Goal: Task Accomplishment & Management: Complete application form

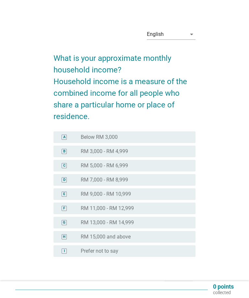
click at [136, 164] on div "radio_button_unchecked RM 5,000 - RM 6,999" at bounding box center [133, 166] width 104 height 6
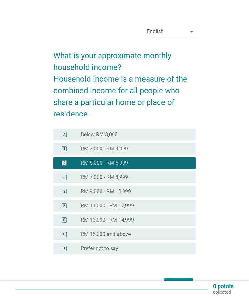
scroll to position [17, 0]
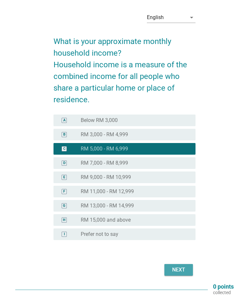
click at [178, 265] on button "Next" at bounding box center [178, 270] width 28 height 12
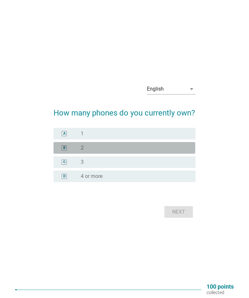
click at [129, 154] on div "B radio_button_unchecked 2" at bounding box center [123, 148] width 141 height 12
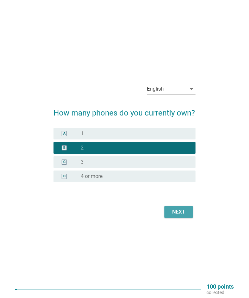
click at [180, 216] on div "Next" at bounding box center [178, 212] width 18 height 8
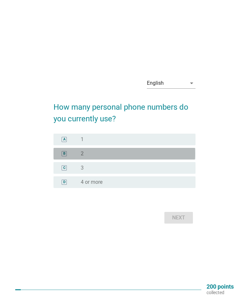
click at [155, 157] on div "radio_button_unchecked 2" at bounding box center [133, 154] width 104 height 6
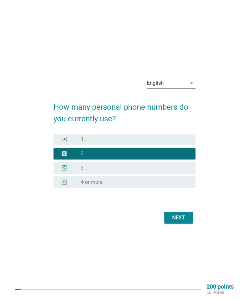
click at [180, 223] on button "Next" at bounding box center [178, 218] width 28 height 12
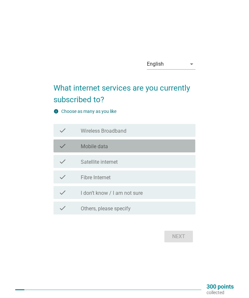
click at [143, 150] on div "check_box_outline_blank Mobile data" at bounding box center [135, 146] width 109 height 8
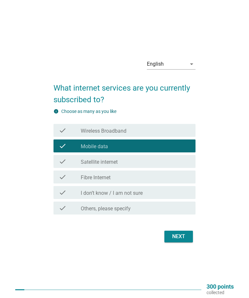
click at [173, 241] on div "Next" at bounding box center [178, 237] width 18 height 8
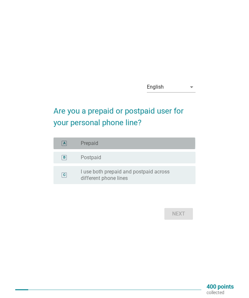
click at [133, 149] on div "A radio_button_unchecked Prepaid" at bounding box center [123, 144] width 141 height 12
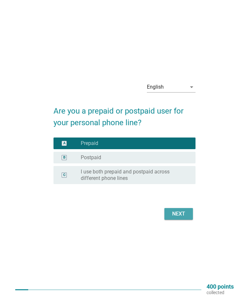
click at [177, 218] on div "Next" at bounding box center [178, 214] width 18 height 8
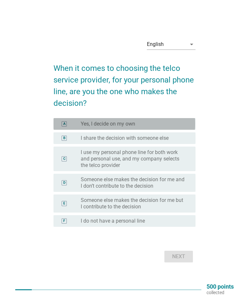
click at [158, 127] on div "radio_button_unchecked Yes, I decide on my own" at bounding box center [133, 124] width 104 height 6
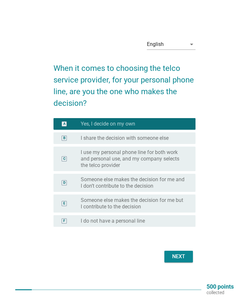
click at [176, 261] on div "Next" at bounding box center [178, 257] width 18 height 8
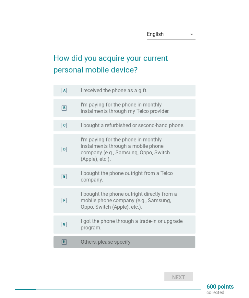
click at [173, 245] on div "radio_button_unchecked Others, please specify" at bounding box center [133, 242] width 104 height 6
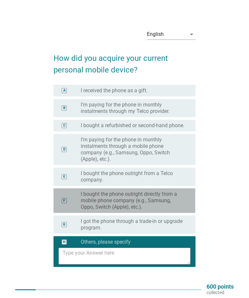
click at [172, 206] on label "I bought the phone outright directly from a mobile phone company (e.g., Samsung…" at bounding box center [133, 200] width 104 height 19
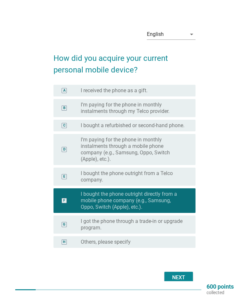
click at [175, 282] on div "Next" at bounding box center [178, 278] width 18 height 8
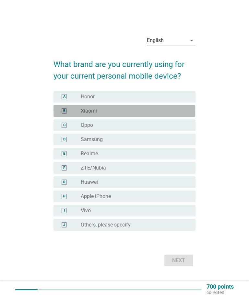
click at [134, 114] on div "radio_button_unchecked Xiaomi" at bounding box center [133, 111] width 104 height 6
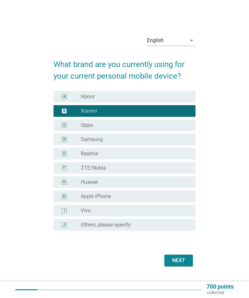
click at [178, 265] on div "Next" at bounding box center [178, 261] width 18 height 8
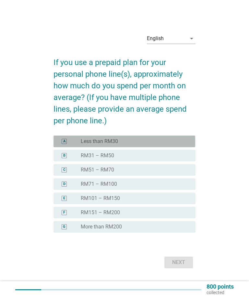
click at [145, 146] on div "A radio_button_unchecked Less than RM30" at bounding box center [123, 142] width 141 height 12
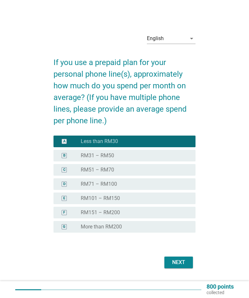
click at [173, 266] on div "Next" at bounding box center [178, 263] width 18 height 8
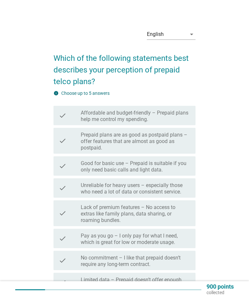
click at [173, 114] on label "Affordable and budget-friendly – Prepaid plans help me control my spending." at bounding box center [135, 116] width 109 height 13
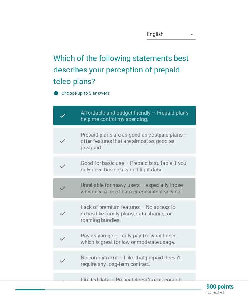
click at [175, 188] on label "Unreliable for heavy users – especially those who need a lot of data or consist…" at bounding box center [135, 188] width 109 height 13
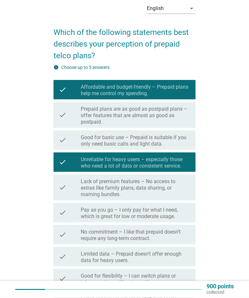
scroll to position [26, 0]
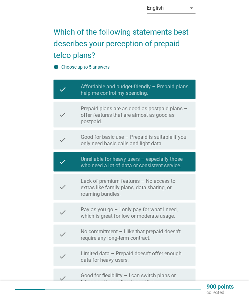
click at [157, 111] on label "Prepaid plans are as good as postpaid plans –offer features that are almost as …" at bounding box center [135, 115] width 109 height 19
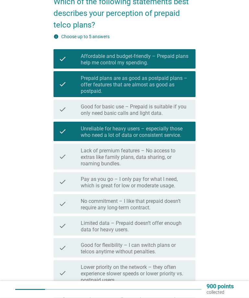
scroll to position [57, 0]
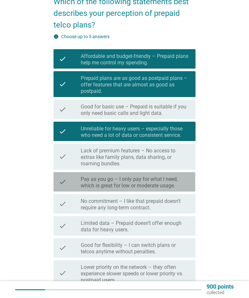
click at [180, 181] on label "Pay as you go – I only pay for what I need, which is great for low or moderate …" at bounding box center [135, 182] width 109 height 13
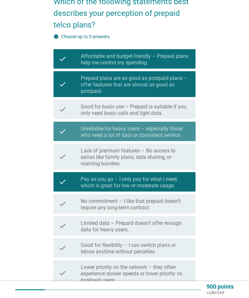
click at [178, 133] on label "Unreliable for heavy users – especially those who need a lot of data or consist…" at bounding box center [135, 132] width 109 height 13
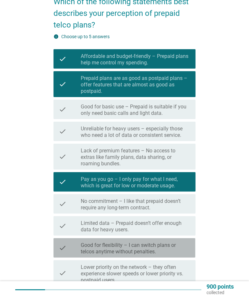
click at [170, 247] on label "Good for flexibility – I can switch plans or telcos anytime without penalties." at bounding box center [135, 248] width 109 height 13
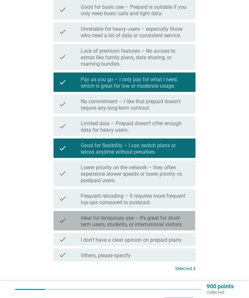
scroll to position [157, 0]
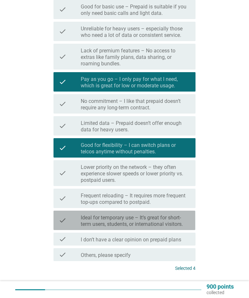
click at [180, 219] on label "Ideal for temporary use – It’s great for short-term users, students, or interna…" at bounding box center [135, 221] width 109 height 13
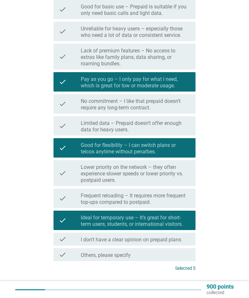
click at [179, 290] on div "Next" at bounding box center [178, 293] width 18 height 8
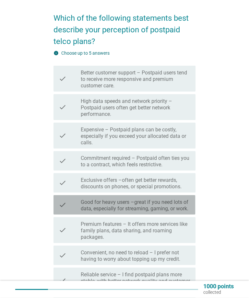
scroll to position [40, 0]
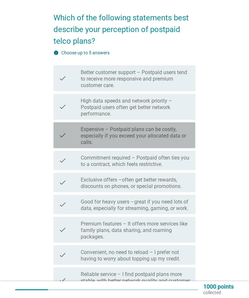
click at [168, 136] on label "Expensive – Postpaid plans can be costly, especially if you exceed your allocat…" at bounding box center [135, 135] width 109 height 19
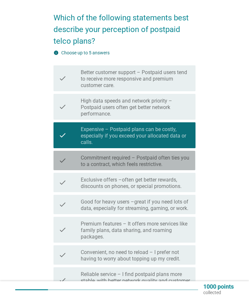
click at [178, 163] on label "Commitment required – Postpaid often ties you to a contract, which feels restri…" at bounding box center [135, 161] width 109 height 13
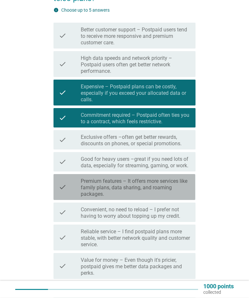
scroll to position [83, 0]
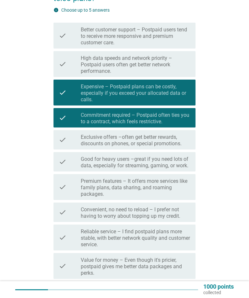
click at [183, 187] on label "Premium features – It offers more services like family plans, data sharing, and…" at bounding box center [135, 187] width 109 height 19
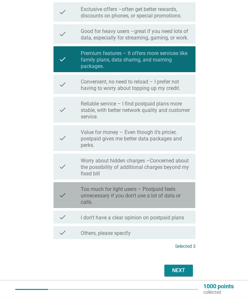
scroll to position [211, 0]
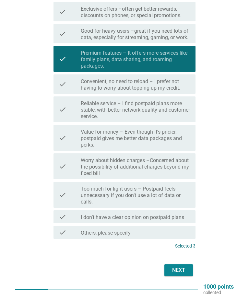
click at [177, 267] on div "Next" at bounding box center [178, 270] width 18 height 8
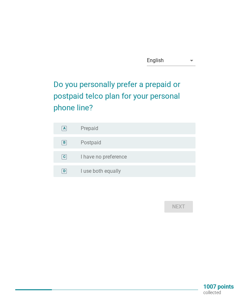
scroll to position [0, 0]
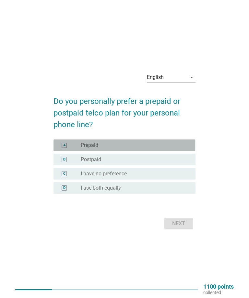
click at [142, 149] on div "radio_button_unchecked Prepaid" at bounding box center [133, 145] width 104 height 6
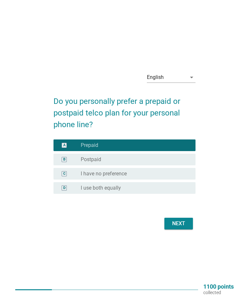
click at [182, 228] on button "Next" at bounding box center [178, 224] width 28 height 12
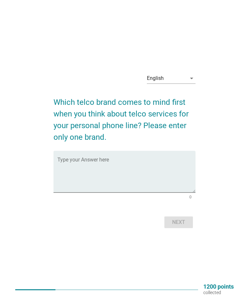
click at [156, 177] on textarea "Type your Answer here" at bounding box center [126, 176] width 138 height 34
type textarea "Maxis"
click at [180, 228] on button "Next" at bounding box center [178, 223] width 28 height 12
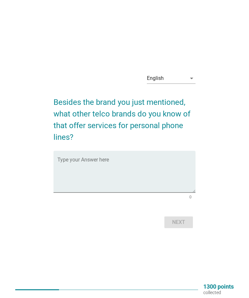
click at [159, 176] on textarea "Type your Answer here" at bounding box center [126, 176] width 138 height 34
type textarea "Xox"
click at [177, 226] on div "Next" at bounding box center [178, 223] width 18 height 8
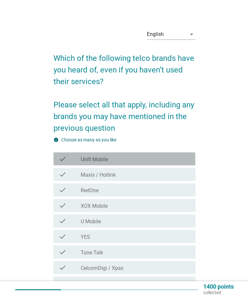
click at [134, 158] on div "check_box_outline_blank Unifi Mobile" at bounding box center [135, 159] width 109 height 8
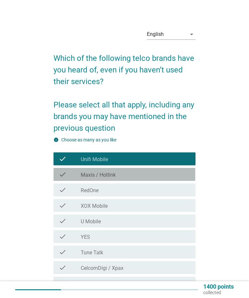
click at [139, 175] on div "check_box_outline_blank Maxis / Hotlink" at bounding box center [135, 175] width 109 height 8
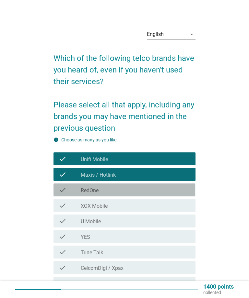
click at [138, 189] on div "check_box_outline_blank RedOne" at bounding box center [135, 190] width 109 height 8
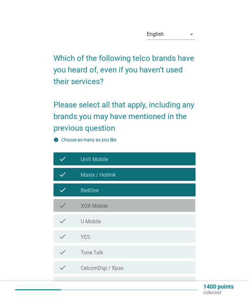
click at [130, 206] on div "check_box_outline_blank XOX Mobile" at bounding box center [135, 206] width 109 height 8
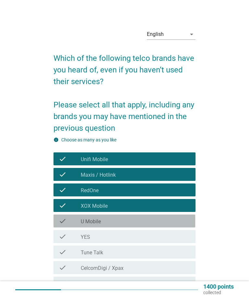
click at [125, 220] on div "check_box_outline_blank U Mobile" at bounding box center [135, 221] width 109 height 8
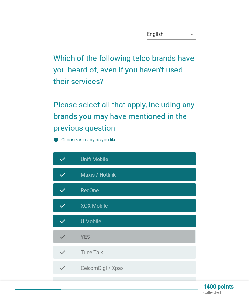
click at [124, 234] on div "check_box_outline_blank YES" at bounding box center [135, 237] width 109 height 8
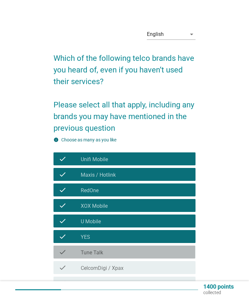
click at [123, 251] on div "check_box_outline_blank Tune Talk" at bounding box center [135, 252] width 109 height 8
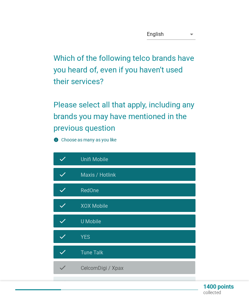
click at [135, 263] on div "check check_box_outline_blank CelcomDigi / Xpax" at bounding box center [123, 267] width 141 height 13
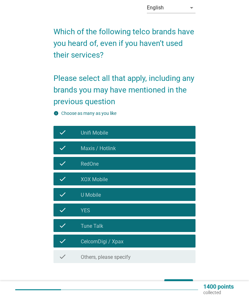
scroll to position [41, 0]
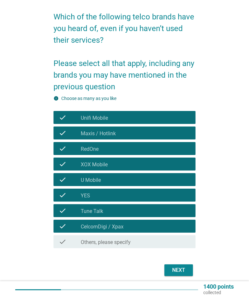
click at [178, 266] on button "Next" at bounding box center [178, 271] width 28 height 12
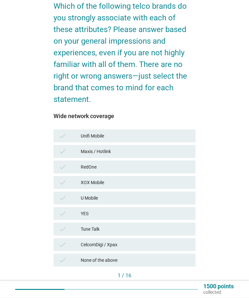
scroll to position [52, 0]
click at [126, 149] on div "Maxis / Hotlink" at bounding box center [135, 152] width 109 height 8
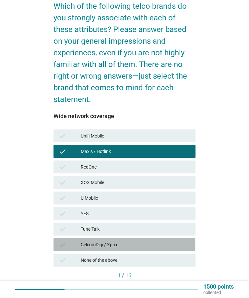
click at [126, 244] on div "CelcomDigi / Xpax" at bounding box center [135, 245] width 109 height 8
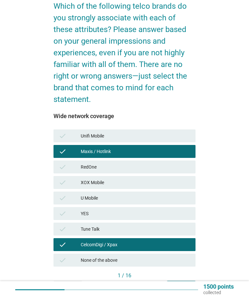
click at [183, 282] on button "Next" at bounding box center [181, 287] width 28 height 12
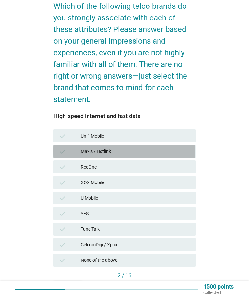
click at [130, 149] on div "Maxis / Hotlink" at bounding box center [135, 152] width 109 height 8
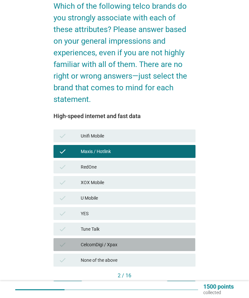
click at [131, 245] on div "CelcomDigi / Xpax" at bounding box center [135, 245] width 109 height 8
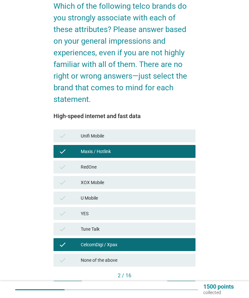
click at [184, 277] on div "2 / 16" at bounding box center [123, 276] width 141 height 8
click at [183, 278] on div "2 / 16" at bounding box center [123, 276] width 141 height 8
click at [179, 278] on div "2 / 16" at bounding box center [123, 276] width 141 height 8
click at [180, 282] on button "Next" at bounding box center [181, 287] width 28 height 12
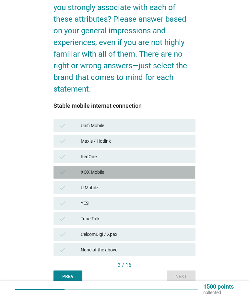
scroll to position [63, 0]
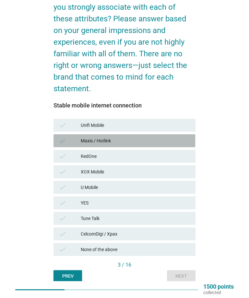
click at [137, 141] on div "Maxis / Hotlink" at bounding box center [135, 141] width 109 height 8
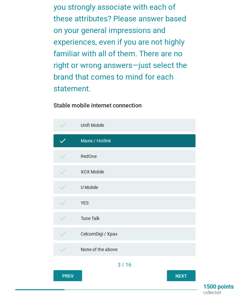
click at [184, 270] on button "Next" at bounding box center [181, 276] width 28 height 12
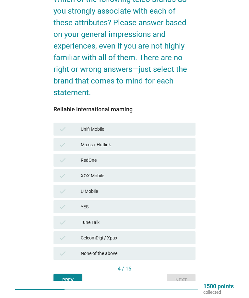
scroll to position [59, 0]
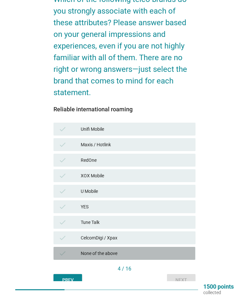
click at [134, 252] on div "None of the above" at bounding box center [135, 254] width 109 height 8
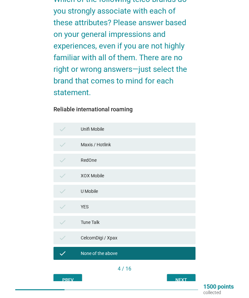
click at [188, 275] on button "Next" at bounding box center [181, 280] width 28 height 12
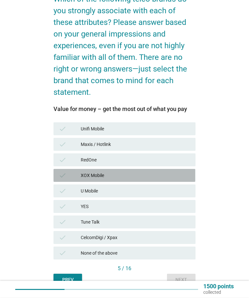
scroll to position [59, 0]
click at [141, 175] on div "XOX Mobile" at bounding box center [135, 176] width 109 height 8
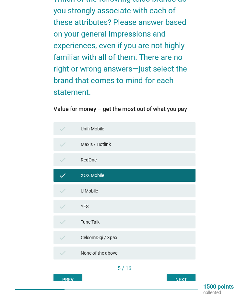
click at [155, 206] on div "YES" at bounding box center [135, 207] width 109 height 8
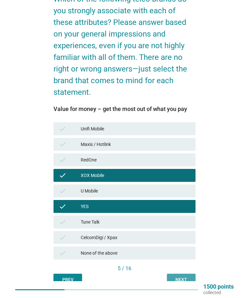
click at [186, 276] on div "Next" at bounding box center [181, 279] width 18 height 7
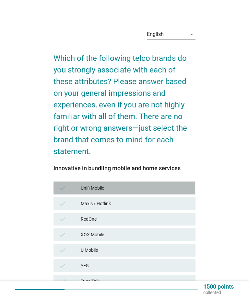
click at [150, 186] on div "Unifi Mobile" at bounding box center [135, 188] width 109 height 8
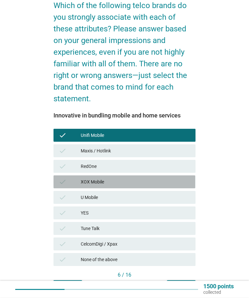
scroll to position [53, 0]
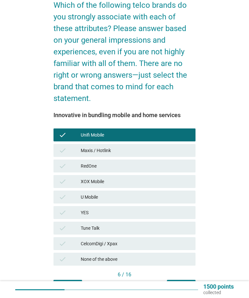
click at [150, 150] on div "Maxis / Hotlink" at bounding box center [135, 151] width 109 height 8
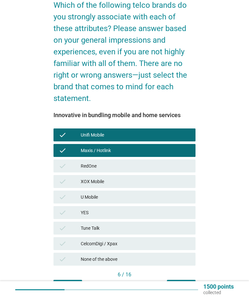
click at [185, 276] on div "6 / 16" at bounding box center [123, 275] width 141 height 8
click at [175, 282] on button "Next" at bounding box center [181, 286] width 28 height 12
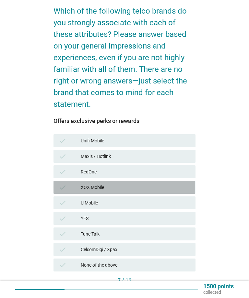
scroll to position [48, 0]
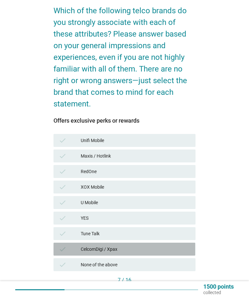
click at [126, 248] on div "CelcomDigi / Xpax" at bounding box center [135, 249] width 109 height 8
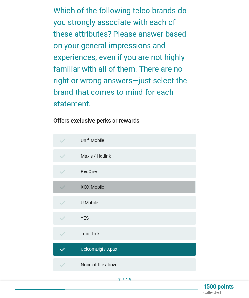
click at [144, 184] on div "XOX Mobile" at bounding box center [135, 187] width 109 height 8
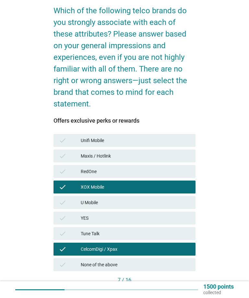
click at [184, 280] on div "7 / 16" at bounding box center [123, 280] width 141 height 8
click at [181, 286] on button "Next" at bounding box center [181, 292] width 28 height 12
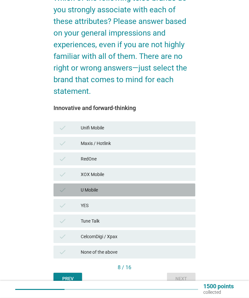
scroll to position [67, 0]
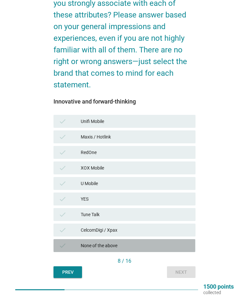
click at [171, 242] on div "None of the above" at bounding box center [135, 246] width 109 height 8
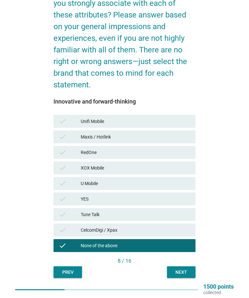
click at [177, 270] on div "Next" at bounding box center [181, 272] width 18 height 7
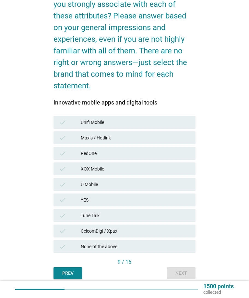
scroll to position [66, 0]
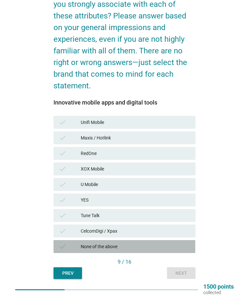
click at [175, 243] on div "None of the above" at bounding box center [135, 247] width 109 height 8
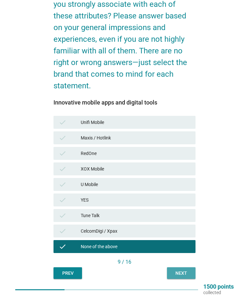
click at [178, 270] on div "Next" at bounding box center [181, 273] width 18 height 7
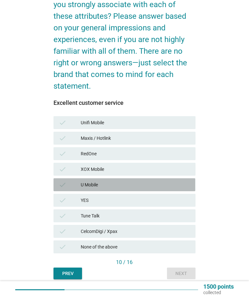
scroll to position [67, 0]
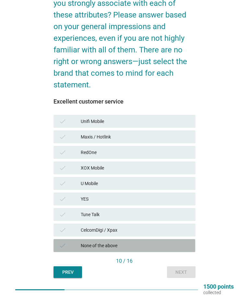
click at [172, 242] on div "None of the above" at bounding box center [135, 246] width 109 height 8
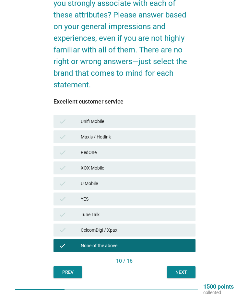
click at [178, 267] on button "Next" at bounding box center [181, 272] width 28 height 12
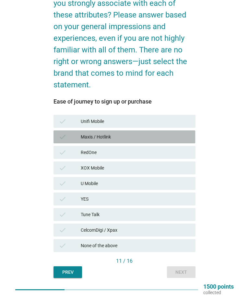
click at [173, 132] on div "check Maxis / Hotlink" at bounding box center [123, 136] width 141 height 13
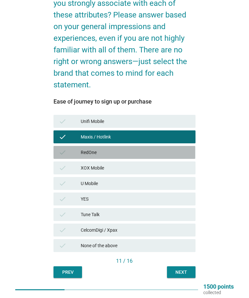
click at [169, 152] on div "RedOne" at bounding box center [135, 153] width 109 height 8
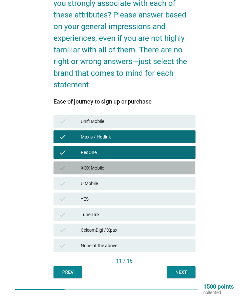
click at [171, 168] on div "XOX Mobile" at bounding box center [135, 168] width 109 height 8
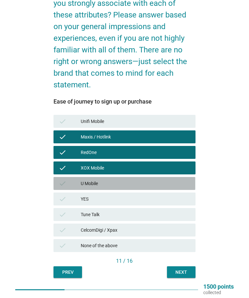
click at [170, 181] on div "U Mobile" at bounding box center [135, 184] width 109 height 8
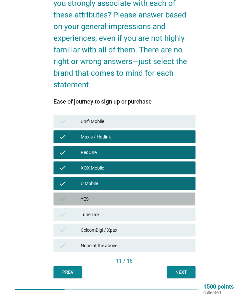
click at [170, 197] on div "YES" at bounding box center [135, 199] width 109 height 8
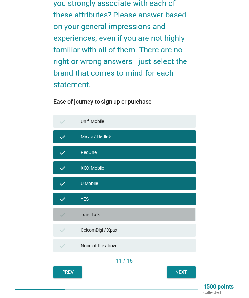
click at [171, 210] on div "check Tune Talk" at bounding box center [123, 214] width 141 height 13
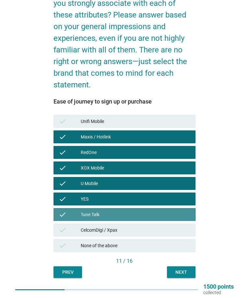
click at [169, 211] on div "Tune Talk" at bounding box center [135, 215] width 109 height 8
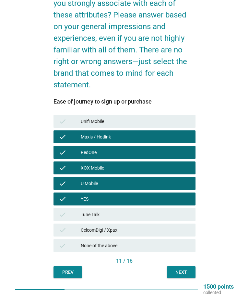
click at [183, 173] on div "check XOX Mobile" at bounding box center [123, 168] width 141 height 13
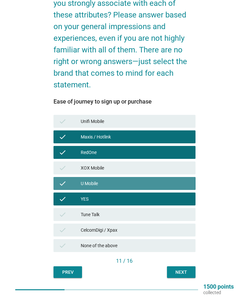
click at [183, 178] on div "check U Mobile" at bounding box center [123, 183] width 141 height 13
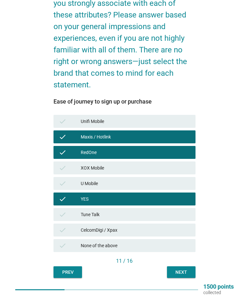
click at [186, 162] on div "check XOX Mobile" at bounding box center [123, 168] width 141 height 13
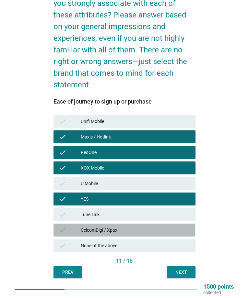
click at [175, 226] on div "CelcomDigi / Xpax" at bounding box center [135, 230] width 109 height 8
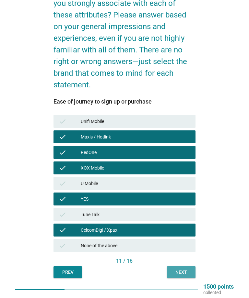
click at [180, 267] on button "Next" at bounding box center [181, 272] width 28 height 12
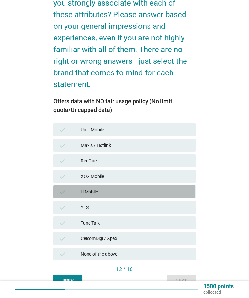
scroll to position [67, 0]
click at [164, 186] on div "check U Mobile" at bounding box center [123, 192] width 141 height 13
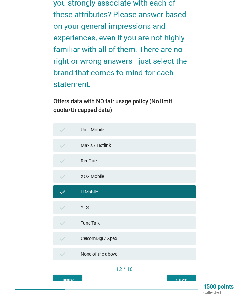
click at [168, 166] on div "check RedOne" at bounding box center [123, 160] width 141 height 13
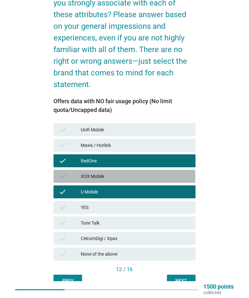
click at [172, 173] on div "XOX Mobile" at bounding box center [135, 177] width 109 height 8
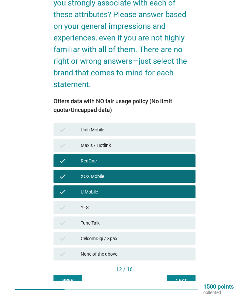
click at [180, 159] on div "RedOne" at bounding box center [135, 161] width 109 height 8
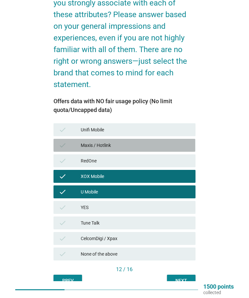
click at [181, 140] on div "check Maxis / Hotlink" at bounding box center [123, 145] width 141 height 13
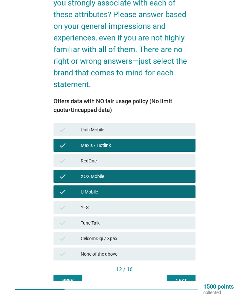
click at [183, 277] on button "Next" at bounding box center [181, 281] width 28 height 12
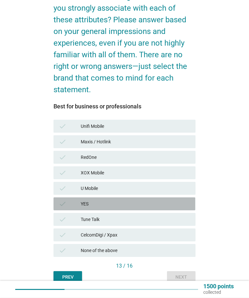
scroll to position [67, 0]
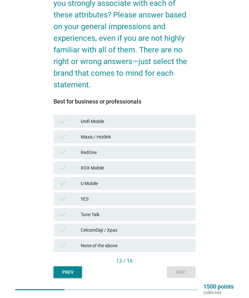
click at [184, 236] on div "check CelcomDigi / Xpax" at bounding box center [123, 230] width 141 height 13
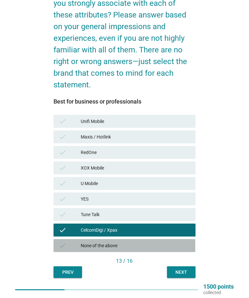
click at [184, 243] on div "None of the above" at bounding box center [135, 246] width 109 height 8
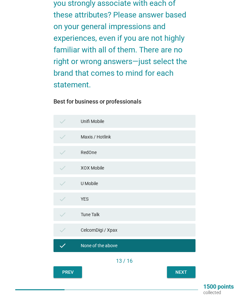
click at [186, 226] on div "check CelcomDigi / Xpax" at bounding box center [123, 230] width 141 height 13
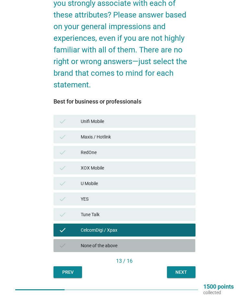
click at [183, 243] on div "None of the above" at bounding box center [135, 246] width 109 height 8
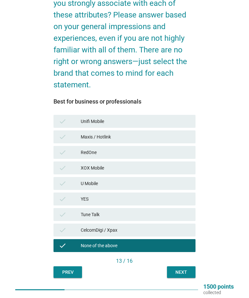
click at [184, 267] on button "Next" at bounding box center [181, 272] width 28 height 12
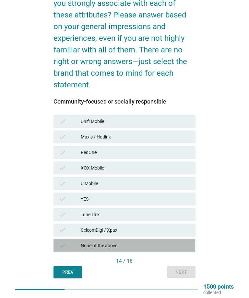
click at [186, 246] on div "None of the above" at bounding box center [135, 246] width 109 height 8
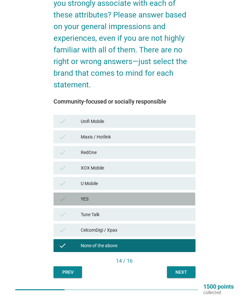
click at [180, 197] on div "YES" at bounding box center [135, 199] width 109 height 8
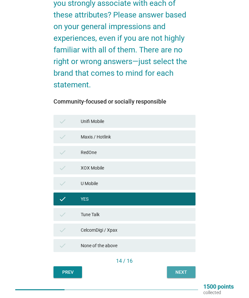
click at [180, 269] on div "Next" at bounding box center [181, 272] width 18 height 7
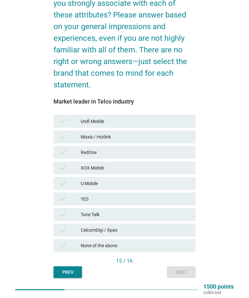
click at [184, 134] on div "Maxis / Hotlink" at bounding box center [135, 137] width 109 height 8
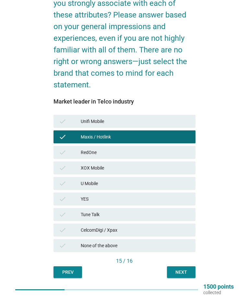
click at [180, 267] on button "Next" at bounding box center [181, 272] width 28 height 12
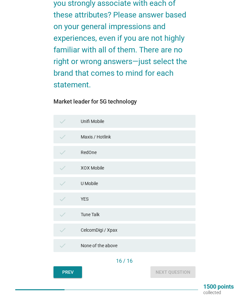
click at [180, 240] on div "check None of the above" at bounding box center [123, 245] width 141 height 13
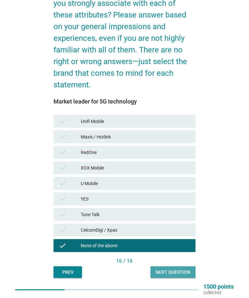
click at [176, 267] on button "Next question" at bounding box center [172, 272] width 45 height 12
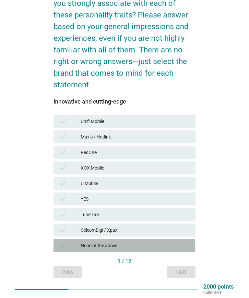
click at [172, 241] on div "check None of the above" at bounding box center [123, 245] width 141 height 13
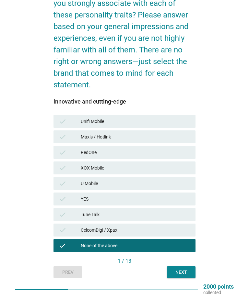
click at [177, 267] on button "Next" at bounding box center [181, 272] width 28 height 12
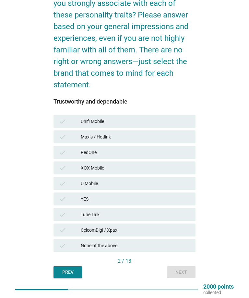
click at [178, 236] on div "check CelcomDigi / Xpax" at bounding box center [123, 230] width 141 height 13
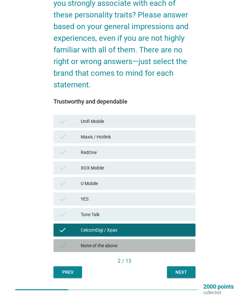
click at [179, 245] on div "None of the above" at bounding box center [135, 246] width 109 height 8
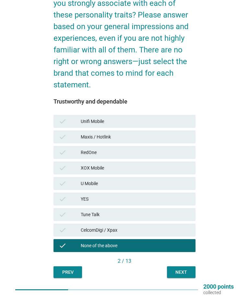
click at [176, 268] on button "Next" at bounding box center [181, 272] width 28 height 12
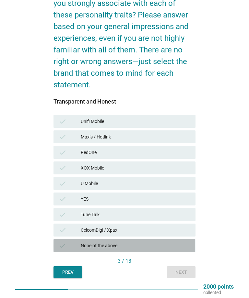
click at [177, 242] on div "None of the above" at bounding box center [135, 246] width 109 height 8
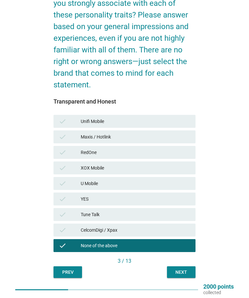
click at [177, 267] on button "Next" at bounding box center [181, 272] width 28 height 12
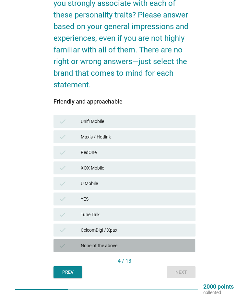
click at [179, 244] on div "None of the above" at bounding box center [135, 246] width 109 height 8
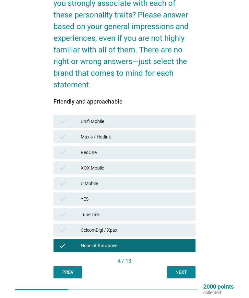
click at [183, 267] on button "Next" at bounding box center [181, 272] width 28 height 12
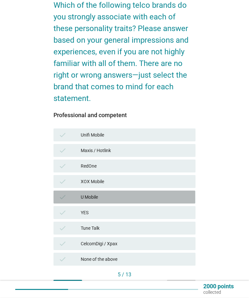
scroll to position [55, 0]
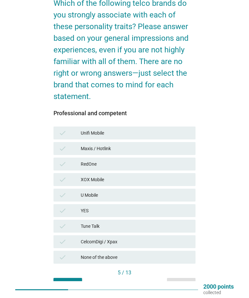
click at [164, 236] on div "check CelcomDigi / Xpax" at bounding box center [123, 241] width 141 height 13
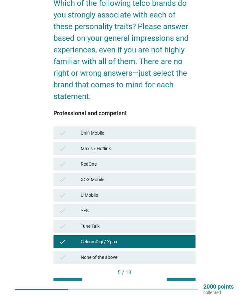
click at [175, 279] on button "Next" at bounding box center [181, 284] width 28 height 12
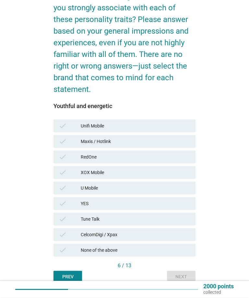
scroll to position [67, 0]
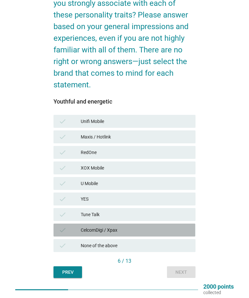
click at [164, 224] on div "check CelcomDigi / Xpax" at bounding box center [123, 230] width 141 height 13
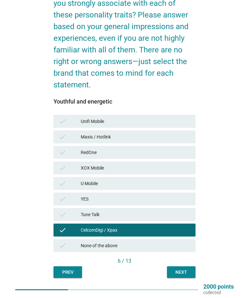
click at [179, 267] on button "Next" at bounding box center [181, 272] width 28 height 12
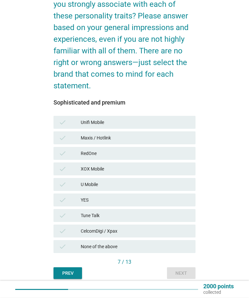
scroll to position [66, 0]
click at [176, 132] on div "check Maxis / Hotlink" at bounding box center [123, 137] width 141 height 13
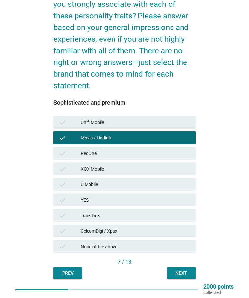
click at [178, 268] on button "Next" at bounding box center [181, 273] width 28 height 12
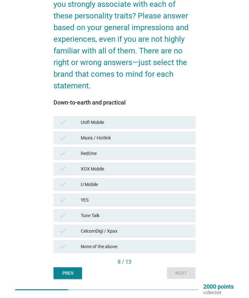
click at [178, 243] on div "None of the above" at bounding box center [135, 247] width 109 height 8
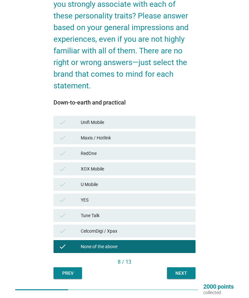
click at [182, 268] on button "Next" at bounding box center [181, 273] width 28 height 12
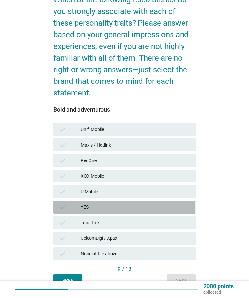
scroll to position [67, 0]
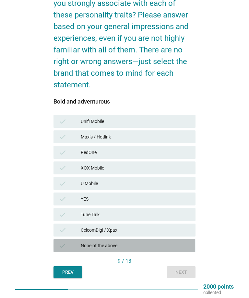
click at [176, 242] on div "None of the above" at bounding box center [135, 246] width 109 height 8
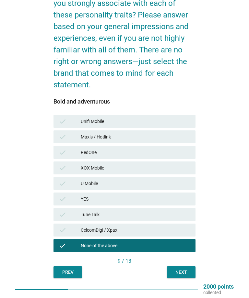
click at [177, 269] on div "Next" at bounding box center [181, 272] width 18 height 7
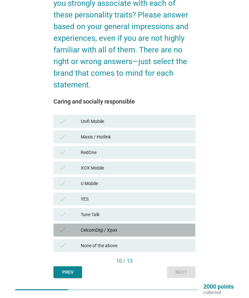
click at [179, 228] on div "CelcomDigi / Xpax" at bounding box center [135, 230] width 109 height 8
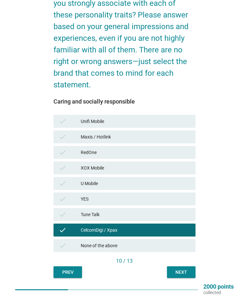
click at [184, 267] on button "Next" at bounding box center [181, 272] width 28 height 12
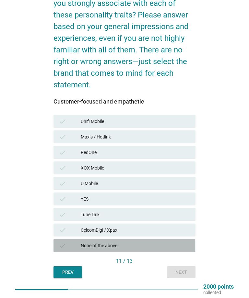
click at [183, 245] on div "None of the above" at bounding box center [135, 246] width 109 height 8
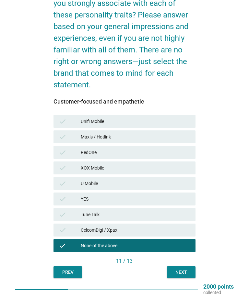
click at [182, 268] on button "Next" at bounding box center [181, 272] width 28 height 12
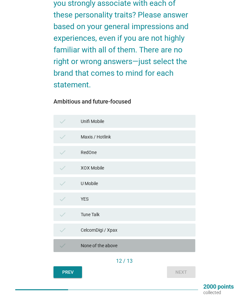
click at [182, 243] on div "None of the above" at bounding box center [135, 246] width 109 height 8
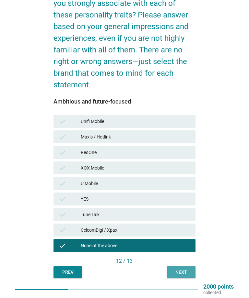
click at [182, 269] on div "Next" at bounding box center [181, 272] width 18 height 7
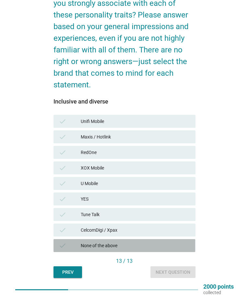
click at [184, 242] on div "None of the above" at bounding box center [135, 246] width 109 height 8
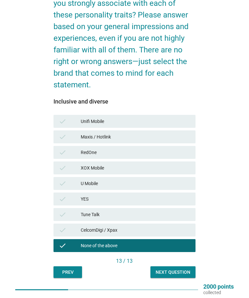
click at [180, 268] on button "Next question" at bounding box center [172, 272] width 45 height 12
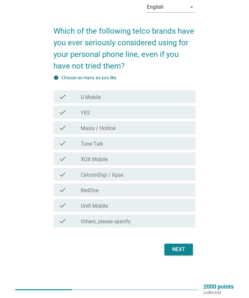
scroll to position [0, 0]
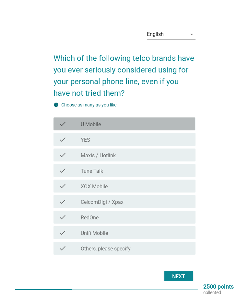
click at [179, 124] on div "check check_box_outline_blank U Mobile" at bounding box center [123, 124] width 141 height 13
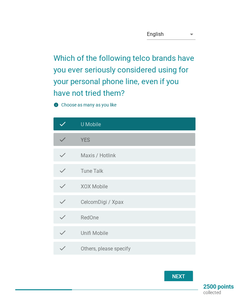
click at [178, 139] on div "check check_box_outline_blank YES" at bounding box center [123, 139] width 141 height 13
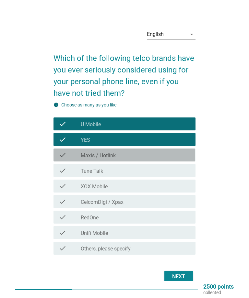
click at [172, 154] on div "check check_box_outline_blank Maxis / Hotlink" at bounding box center [123, 155] width 141 height 13
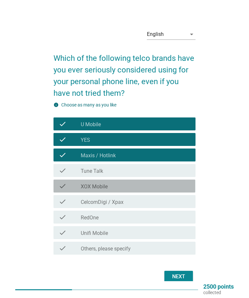
click at [171, 186] on div "check check_box_outline_blank XOX Mobile" at bounding box center [123, 186] width 141 height 13
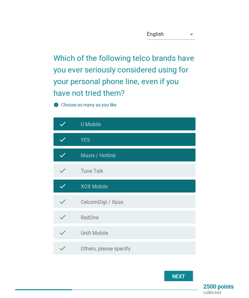
click at [168, 193] on div "check check_box_outline_blank XOX Mobile" at bounding box center [123, 186] width 141 height 13
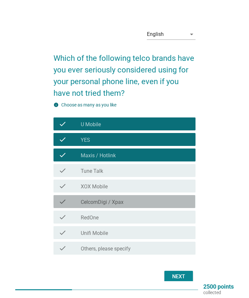
click at [170, 201] on div "check check_box_outline_blank CelcomDigi / Xpax" at bounding box center [123, 201] width 141 height 13
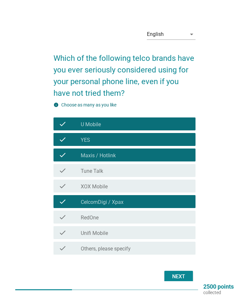
click at [169, 177] on div "check check_box_outline_blank Tune Talk" at bounding box center [123, 170] width 141 height 13
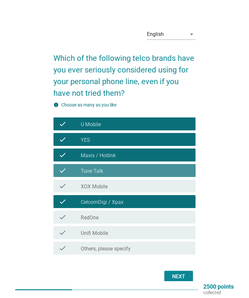
click at [171, 172] on div "check_box_outline_blank Tune Talk" at bounding box center [135, 171] width 109 height 8
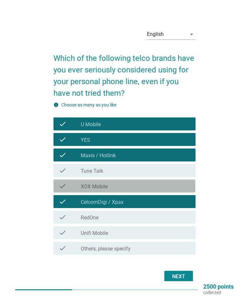
click at [170, 186] on div "check check_box_outline_blank XOX Mobile" at bounding box center [123, 186] width 141 height 13
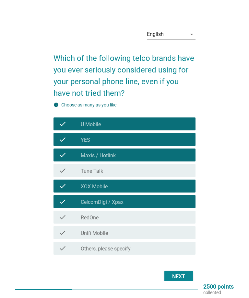
click at [172, 232] on div "check check_box_outline_blank Unifi Mobile" at bounding box center [123, 232] width 141 height 13
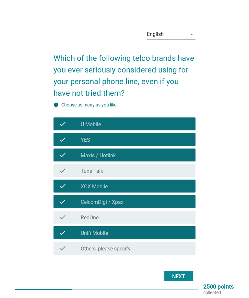
click at [178, 279] on div "Next" at bounding box center [178, 277] width 18 height 8
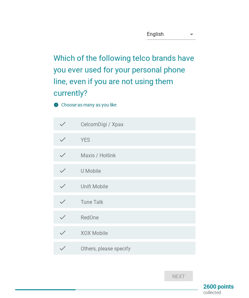
click at [172, 125] on div "check_box CelcomDigi / Xpax" at bounding box center [135, 124] width 109 height 8
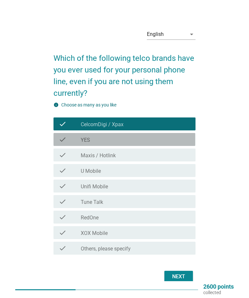
click at [167, 141] on div "check check_box_outline_blank YES" at bounding box center [123, 139] width 141 height 13
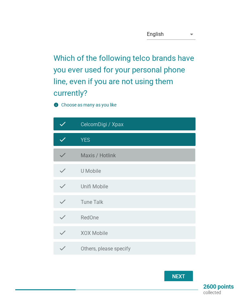
click at [157, 154] on div "check check_box_outline_blank Maxis / Hotlink" at bounding box center [123, 155] width 141 height 13
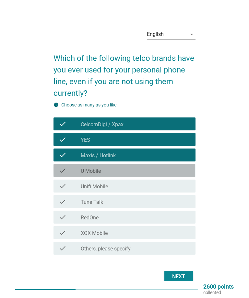
click at [151, 170] on div "check check_box U Mobile" at bounding box center [123, 170] width 141 height 13
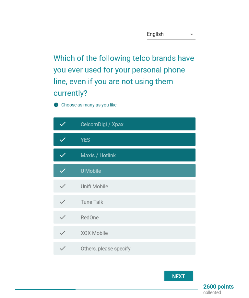
click at [160, 172] on div "check_box U Mobile" at bounding box center [135, 171] width 109 height 8
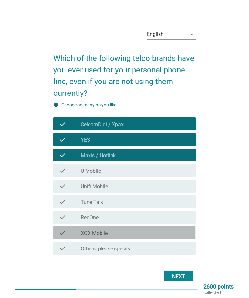
click at [153, 233] on div "check check_box XOX Mobile" at bounding box center [123, 232] width 141 height 13
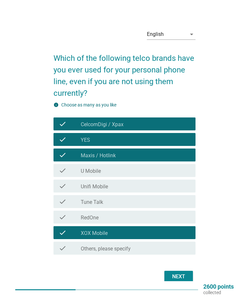
click at [173, 278] on div "Next" at bounding box center [178, 277] width 18 height 8
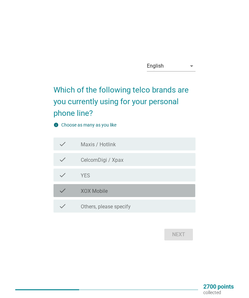
click at [162, 196] on div "check check_box XOX Mobile" at bounding box center [123, 190] width 141 height 13
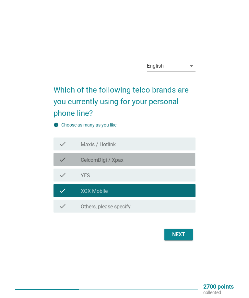
click at [178, 164] on div "check check_box CelcomDigi / Xpax" at bounding box center [123, 159] width 141 height 13
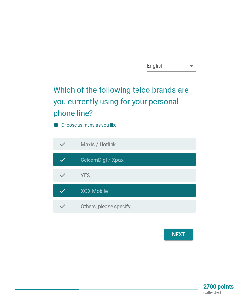
click at [180, 239] on div "Next" at bounding box center [178, 235] width 18 height 8
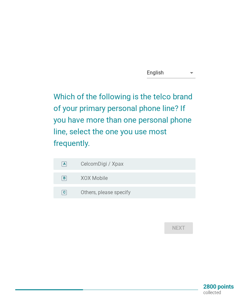
click at [175, 170] on div "A radio_button_unchecked CelcomDigi / Xpax" at bounding box center [123, 164] width 141 height 12
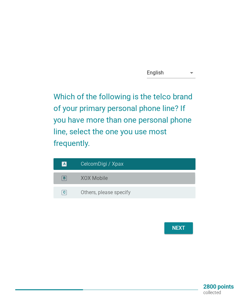
click at [177, 184] on div "B radio_button_unchecked XOX Mobile" at bounding box center [123, 179] width 141 height 12
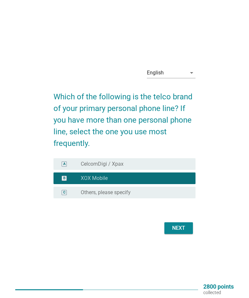
click at [177, 234] on button "Next" at bounding box center [178, 228] width 28 height 12
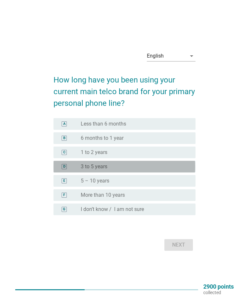
click at [176, 171] on div "D radio_button_unchecked 3 to 5 years" at bounding box center [123, 167] width 141 height 12
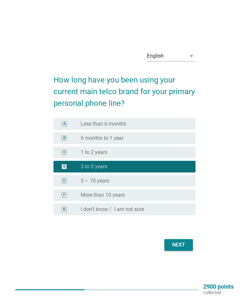
click at [178, 250] on button "Next" at bounding box center [178, 245] width 28 height 12
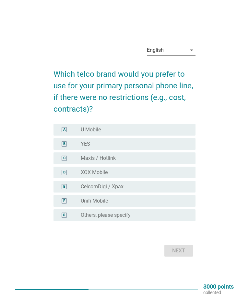
click at [176, 150] on div "B radio_button_unchecked YES" at bounding box center [123, 144] width 141 height 12
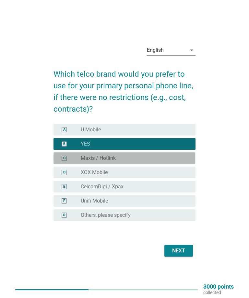
click at [177, 162] on div "radio_button_unchecked Maxis / Hotlink" at bounding box center [133, 158] width 104 height 6
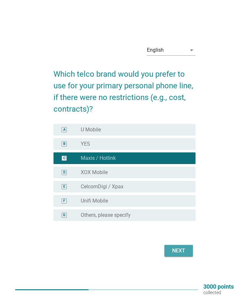
click at [183, 255] on div "Next" at bounding box center [178, 251] width 18 height 8
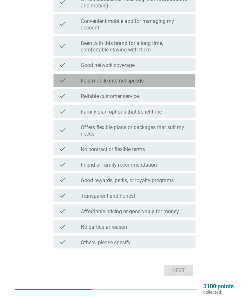
scroll to position [167, 0]
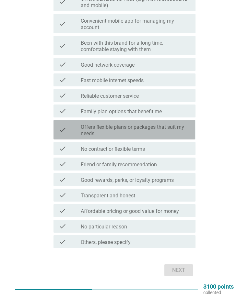
click at [172, 130] on label "Offers flexible plans or packages that suit my needs" at bounding box center [135, 130] width 109 height 13
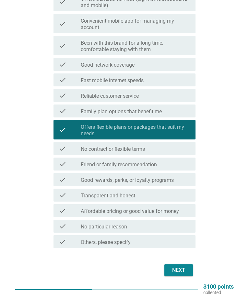
click at [180, 268] on div "Next" at bounding box center [178, 270] width 18 height 8
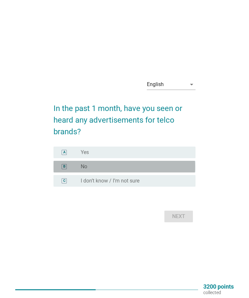
click at [182, 170] on div "radio_button_unchecked No" at bounding box center [133, 167] width 104 height 6
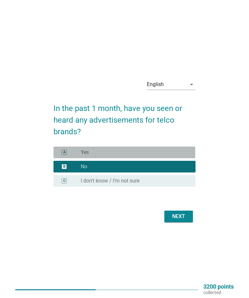
click at [175, 158] on div "A radio_button_unchecked Yes" at bounding box center [123, 153] width 141 height 12
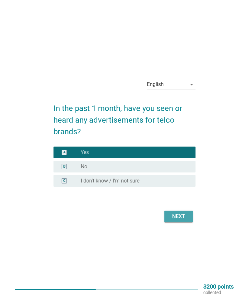
click at [179, 220] on div "Next" at bounding box center [178, 217] width 18 height 8
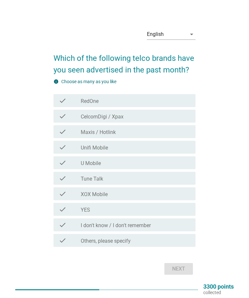
click at [185, 123] on div "check check_box_outline_blank CelcomDigi / Xpax" at bounding box center [123, 116] width 141 height 13
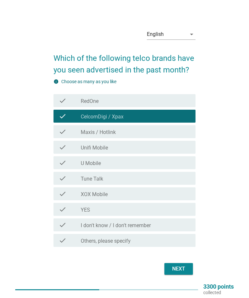
click at [183, 134] on div "check check_box_outline_blank Maxis / Hotlink" at bounding box center [123, 131] width 141 height 13
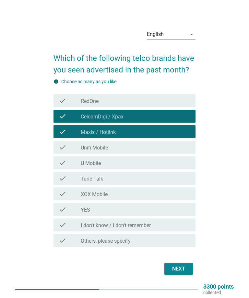
click at [182, 120] on div "check_box_outline_blank CelcomDigi / Xpax" at bounding box center [135, 116] width 109 height 8
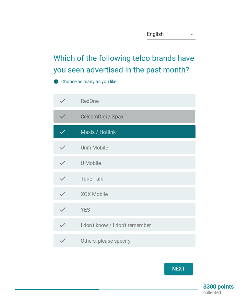
click at [185, 120] on div "check_box_outline_blank CelcomDigi / Xpax" at bounding box center [135, 116] width 109 height 8
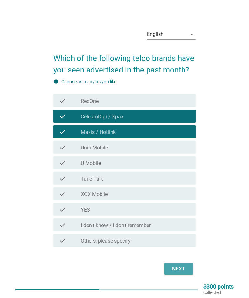
click at [178, 273] on button "Next" at bounding box center [178, 269] width 28 height 12
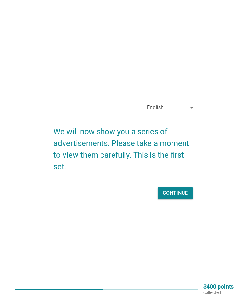
click at [179, 197] on div "Continue" at bounding box center [175, 193] width 25 height 8
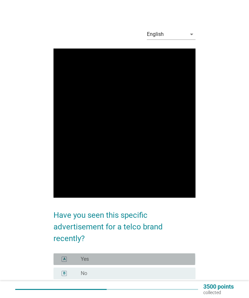
click at [179, 263] on div "A radio_button_unchecked Yes" at bounding box center [123, 260] width 141 height 12
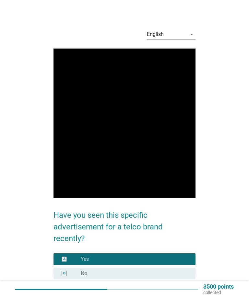
click at [177, 263] on div "A radio_button_checked Yes" at bounding box center [123, 260] width 141 height 12
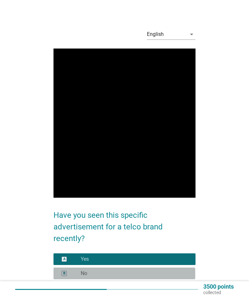
click at [175, 268] on div "B radio_button_unchecked No" at bounding box center [123, 274] width 141 height 12
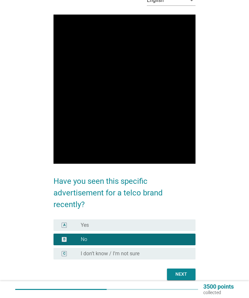
scroll to position [35, 0]
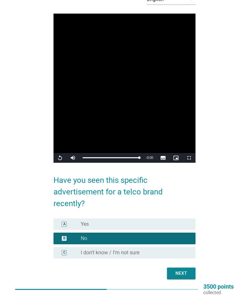
click at [182, 265] on div at bounding box center [123, 266] width 141 height 4
click at [176, 265] on div at bounding box center [123, 266] width 141 height 4
click at [174, 265] on div at bounding box center [123, 266] width 141 height 4
click at [176, 264] on div at bounding box center [123, 266] width 141 height 4
click at [179, 264] on div at bounding box center [123, 266] width 141 height 4
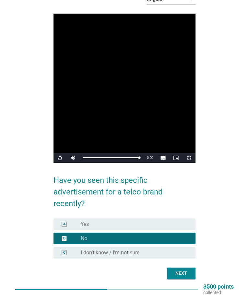
click at [177, 264] on div at bounding box center [123, 266] width 141 height 4
click at [176, 265] on div at bounding box center [123, 266] width 141 height 4
click at [176, 268] on button "Next" at bounding box center [181, 274] width 28 height 12
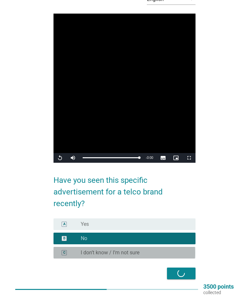
click at [175, 247] on div "C radio_button_unchecked I don’t know / I’m not sure" at bounding box center [123, 253] width 141 height 12
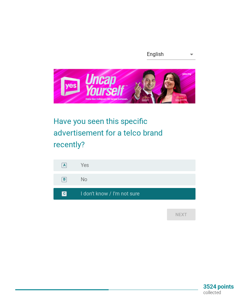
scroll to position [0, 0]
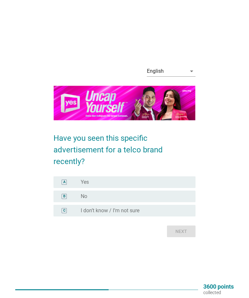
click at [183, 181] on div "A radio_button_unchecked Yes" at bounding box center [123, 182] width 141 height 12
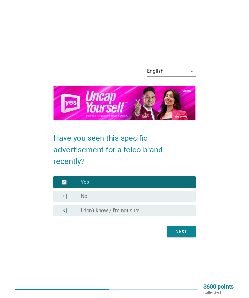
click at [181, 231] on button "Next" at bounding box center [181, 232] width 28 height 12
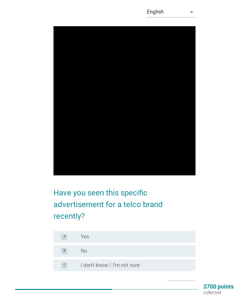
scroll to position [23, 0]
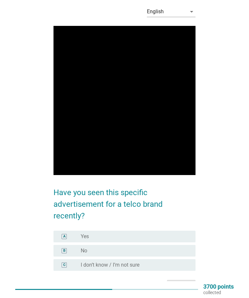
click at [171, 240] on div "A radio_button_unchecked Yes" at bounding box center [123, 237] width 141 height 12
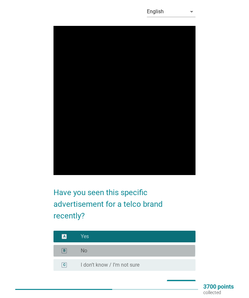
click at [175, 245] on div "B radio_button_unchecked No" at bounding box center [123, 251] width 141 height 12
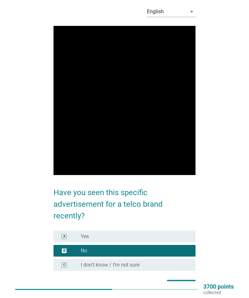
click at [177, 280] on button "Next" at bounding box center [181, 286] width 28 height 12
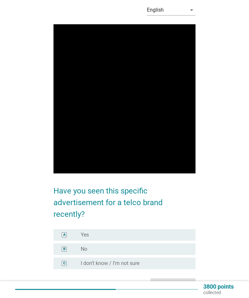
scroll to position [25, 0]
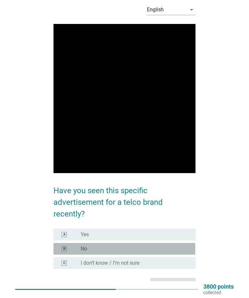
click at [177, 246] on div "radio_button_unchecked No" at bounding box center [133, 249] width 104 height 6
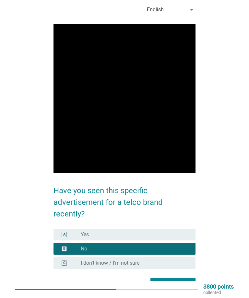
click at [177, 278] on button "Next question" at bounding box center [172, 284] width 45 height 12
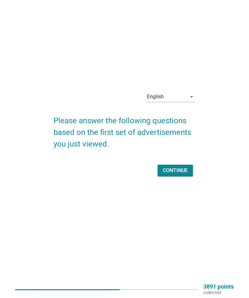
scroll to position [0, 0]
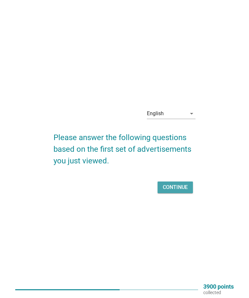
click at [181, 193] on button "Continue" at bounding box center [174, 188] width 35 height 12
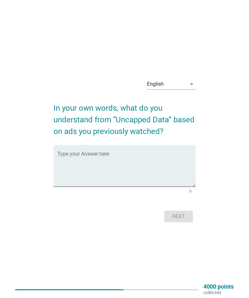
click at [174, 168] on textarea "Type your Answer here" at bounding box center [126, 170] width 138 height 34
type textarea "Unlimited data"
click at [178, 222] on button "Next" at bounding box center [178, 217] width 28 height 12
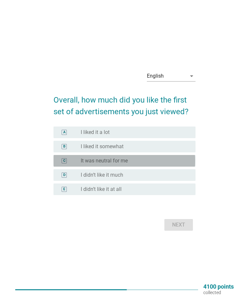
click at [173, 167] on div "C radio_button_unchecked It was neutral for me" at bounding box center [123, 161] width 141 height 12
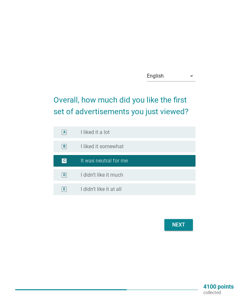
click at [179, 229] on div "Next" at bounding box center [178, 225] width 18 height 8
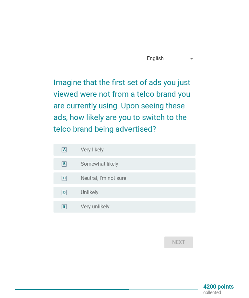
click at [173, 183] on div "C radio_button_unchecked Neutral, I’m not sure" at bounding box center [123, 179] width 141 height 12
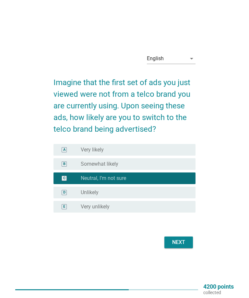
click at [168, 156] on div "A radio_button_unchecked Very likely" at bounding box center [123, 150] width 141 height 12
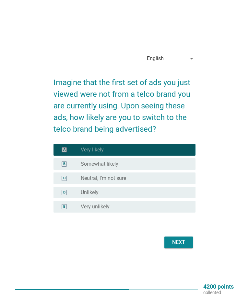
click at [172, 156] on div "A radio_button_checked Very likely" at bounding box center [123, 150] width 141 height 12
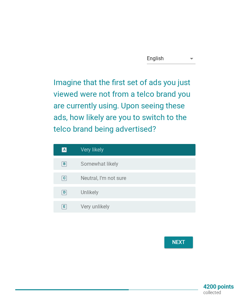
click at [174, 169] on div "B radio_button_unchecked Somewhat likely" at bounding box center [123, 164] width 141 height 12
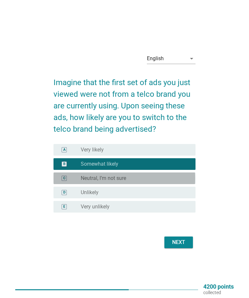
click at [174, 182] on div "radio_button_unchecked Neutral, I’m not sure" at bounding box center [133, 178] width 104 height 6
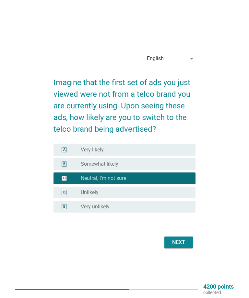
click at [174, 248] on button "Next" at bounding box center [178, 243] width 28 height 12
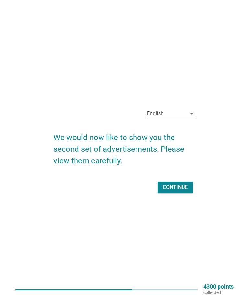
click at [180, 193] on button "Continue" at bounding box center [174, 188] width 35 height 12
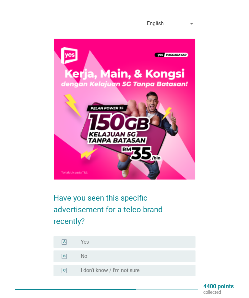
scroll to position [11, 0]
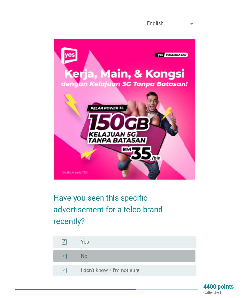
click at [176, 251] on div "B radio_button_unchecked No" at bounding box center [123, 257] width 141 height 12
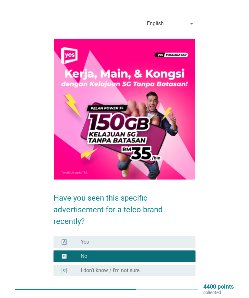
click at [178, 265] on div "C radio_button_unchecked I don’t know / I’m not sure" at bounding box center [123, 271] width 141 height 12
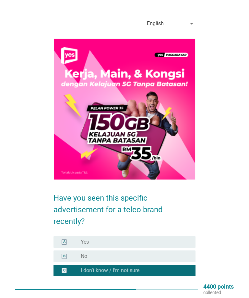
click at [175, 286] on button "Next" at bounding box center [181, 292] width 28 height 12
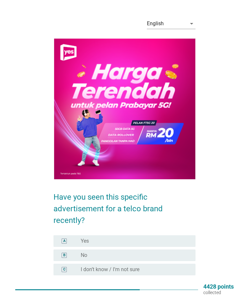
scroll to position [0, 0]
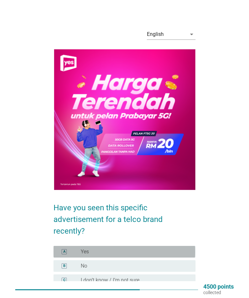
click at [181, 263] on div "radio_button_unchecked No" at bounding box center [133, 266] width 104 height 6
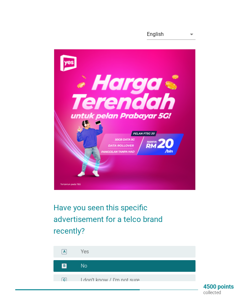
click at [177, 246] on div "A radio_button_unchecked Yes" at bounding box center [123, 252] width 141 height 12
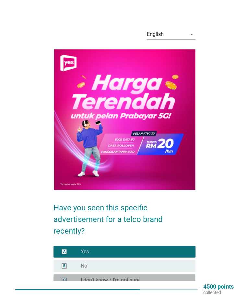
click at [177, 291] on div at bounding box center [123, 293] width 141 height 4
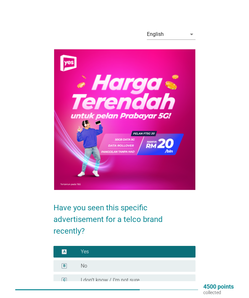
click at [175, 298] on div "Next" at bounding box center [181, 301] width 18 height 7
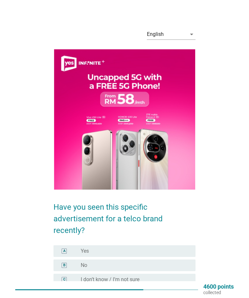
click at [183, 227] on div "Have you seen this specific advertisement for a telco brand recently? A radio_b…" at bounding box center [123, 245] width 141 height 100
click at [178, 245] on div "A radio_button_unchecked Yes" at bounding box center [123, 251] width 141 height 12
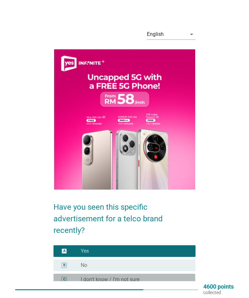
click at [171, 291] on div at bounding box center [123, 293] width 141 height 4
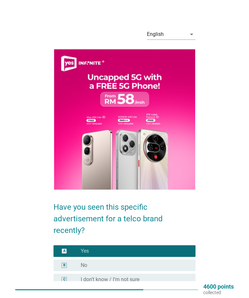
click at [171, 297] on div "Next question" at bounding box center [172, 300] width 35 height 7
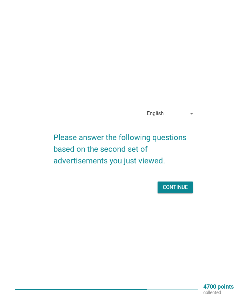
click at [179, 191] on div "Continue" at bounding box center [175, 188] width 25 height 8
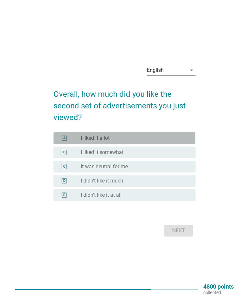
click at [177, 158] on div "B radio_button_unchecked I liked it somewhat" at bounding box center [123, 153] width 141 height 12
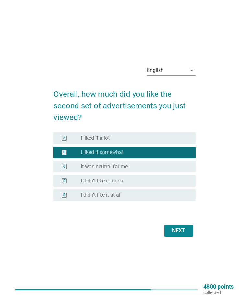
click at [181, 235] on div "Next" at bounding box center [178, 231] width 18 height 8
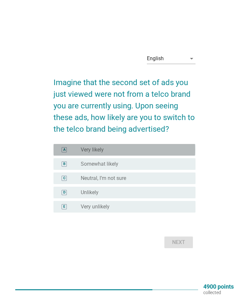
click at [183, 169] on div "B radio_button_unchecked Somewhat likely" at bounding box center [123, 164] width 141 height 12
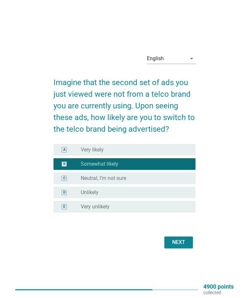
click at [180, 246] on div "Next" at bounding box center [178, 243] width 18 height 8
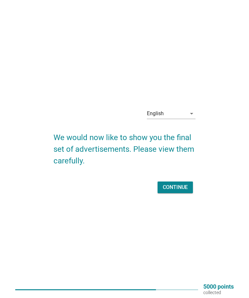
click at [181, 191] on div "Continue" at bounding box center [175, 188] width 25 height 8
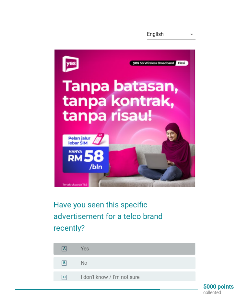
click at [144, 260] on div "radio_button_unchecked No" at bounding box center [133, 263] width 104 height 6
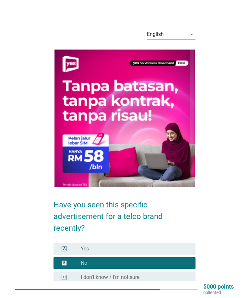
click at [184, 295] on div "Next" at bounding box center [181, 298] width 18 height 7
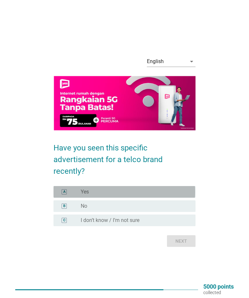
click at [185, 209] on div "radio_button_unchecked No" at bounding box center [135, 206] width 109 height 6
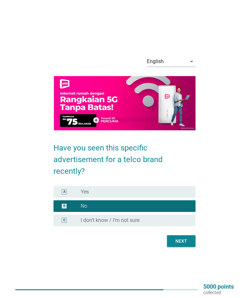
click at [183, 240] on button "Next" at bounding box center [181, 241] width 28 height 12
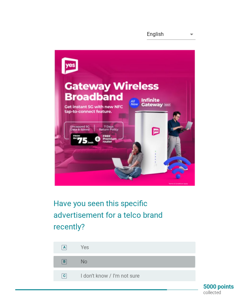
click at [166, 273] on div "radio_button_unchecked I don’t know / I’m not sure" at bounding box center [133, 276] width 104 height 6
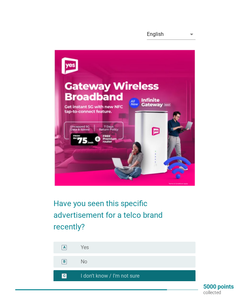
click at [173, 294] on div "Next question" at bounding box center [172, 297] width 35 height 7
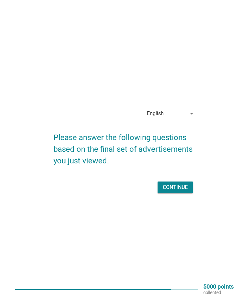
click at [178, 191] on div "Continue" at bounding box center [175, 188] width 25 height 8
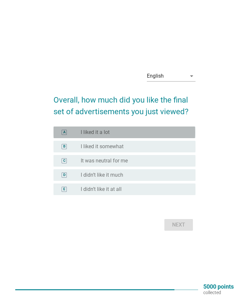
click at [180, 152] on div "B radio_button_unchecked I liked it somewhat" at bounding box center [123, 147] width 141 height 12
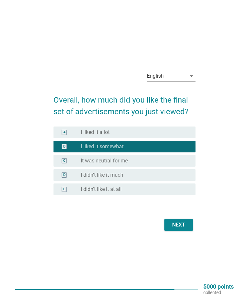
click at [179, 231] on button "Next" at bounding box center [178, 225] width 28 height 12
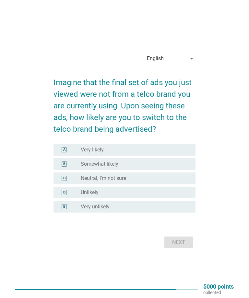
click at [181, 156] on div "A radio_button_unchecked Very likely" at bounding box center [123, 150] width 141 height 12
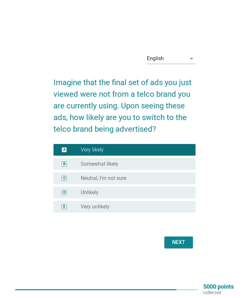
click at [181, 156] on div "A radio_button_checked Very likely" at bounding box center [123, 150] width 141 height 12
click at [179, 170] on div "B radio_button_unchecked Somewhat likely" at bounding box center [123, 164] width 141 height 12
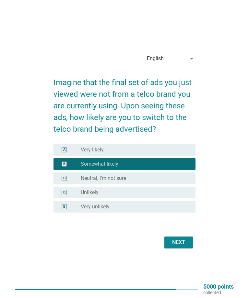
click at [178, 247] on button "Next" at bounding box center [178, 243] width 28 height 12
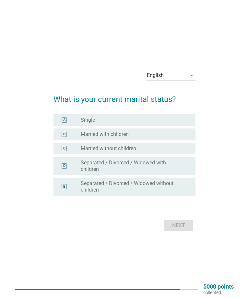
click at [72, 126] on div "A radio_button_unchecked Single" at bounding box center [123, 120] width 141 height 12
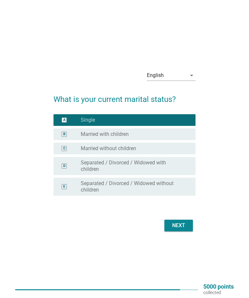
click at [182, 230] on button "Next" at bounding box center [178, 226] width 28 height 12
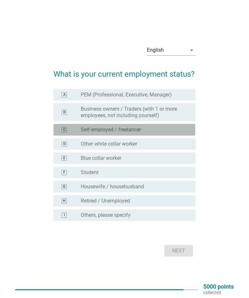
click at [175, 147] on div "radio_button_unchecked Other white collar worker" at bounding box center [133, 144] width 104 height 6
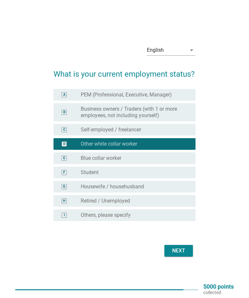
click at [176, 255] on button "Next" at bounding box center [178, 251] width 28 height 12
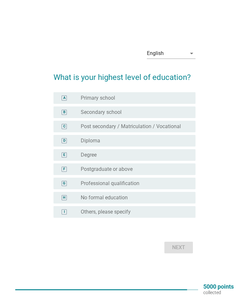
click at [170, 158] on div "radio_button_unchecked Degree" at bounding box center [133, 155] width 104 height 6
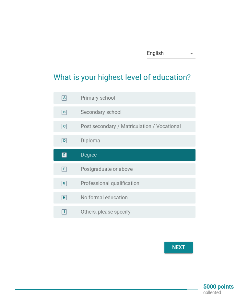
click at [178, 252] on div "Next" at bounding box center [178, 248] width 18 height 8
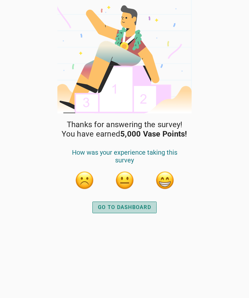
click at [140, 205] on div "GO TO DASHBOARD" at bounding box center [124, 208] width 53 height 8
